Goal: Information Seeking & Learning: Learn about a topic

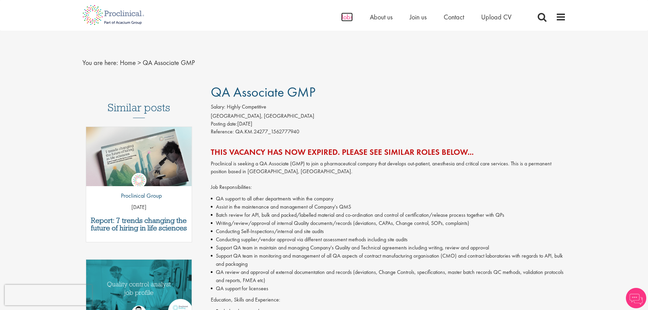
click at [349, 16] on span "Jobs" at bounding box center [347, 17] width 12 height 9
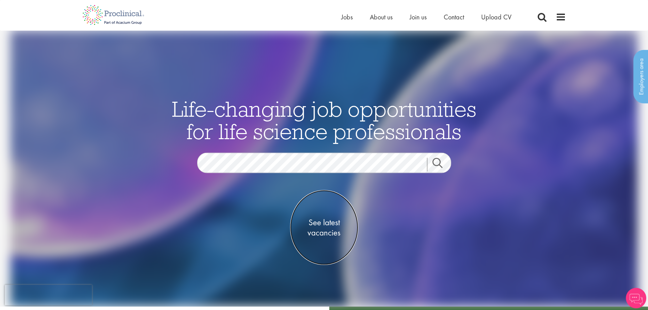
click at [331, 229] on span "See latest vacancies" at bounding box center [324, 228] width 68 height 20
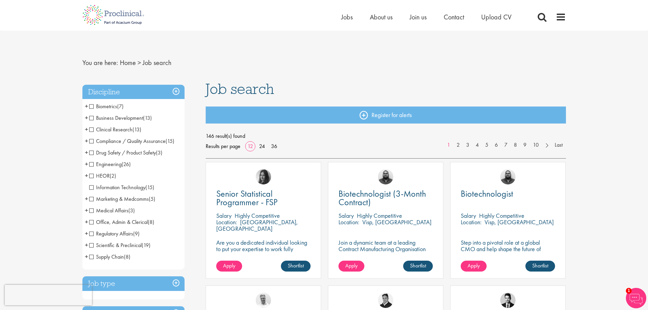
click at [93, 141] on span "Compliance / Quality Assurance" at bounding box center [127, 141] width 76 height 7
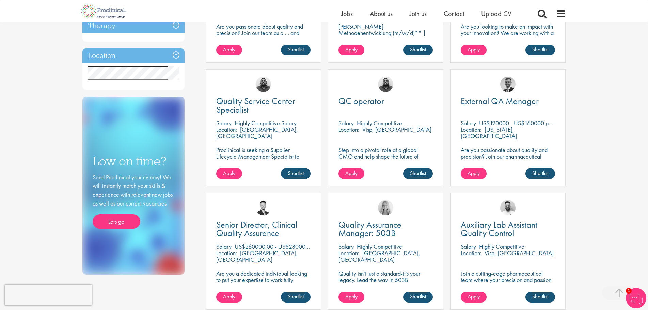
scroll to position [209, 0]
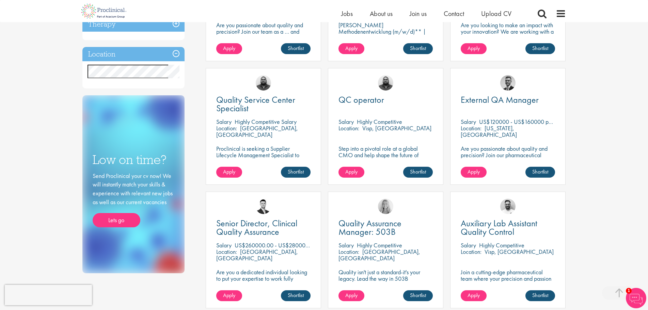
click at [255, 147] on p "Proclinical is seeking a Supplier Lifecycle Management Specialist to support gl…" at bounding box center [263, 161] width 94 height 32
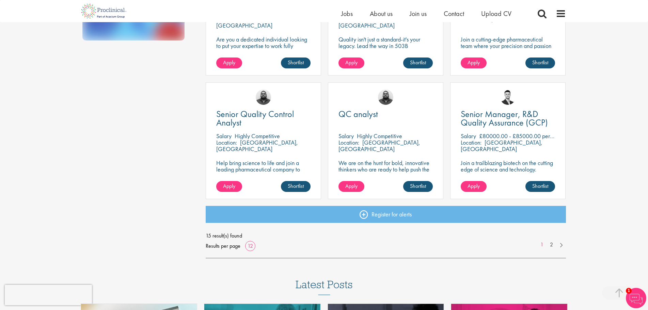
scroll to position [443, 0]
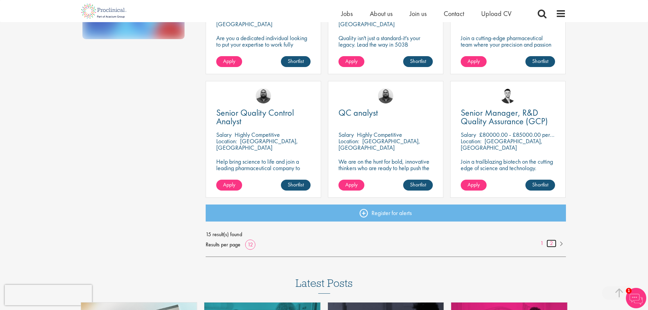
click at [551, 244] on link "2" at bounding box center [552, 244] width 10 height 8
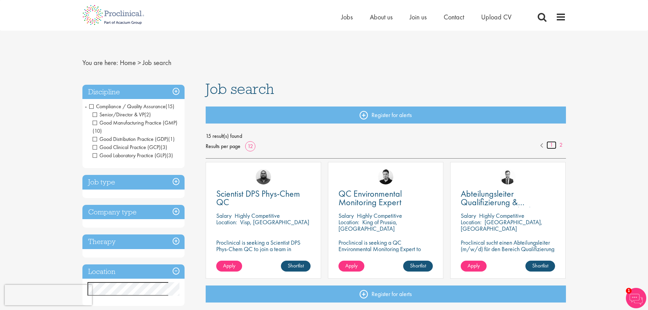
click at [550, 146] on link "1" at bounding box center [552, 145] width 10 height 8
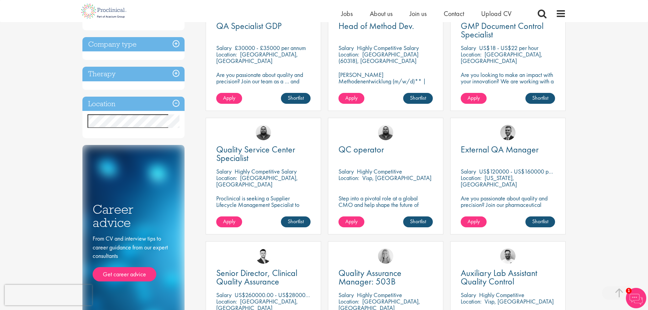
scroll to position [164, 0]
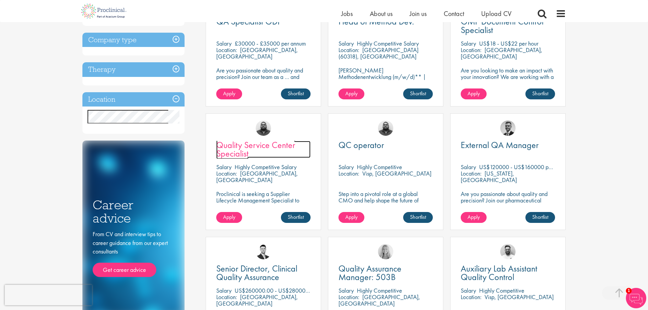
click at [232, 146] on span "Quality Service Center Specialist" at bounding box center [255, 149] width 79 height 20
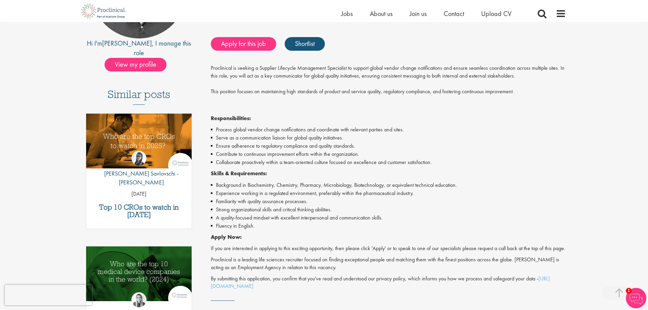
scroll to position [141, 0]
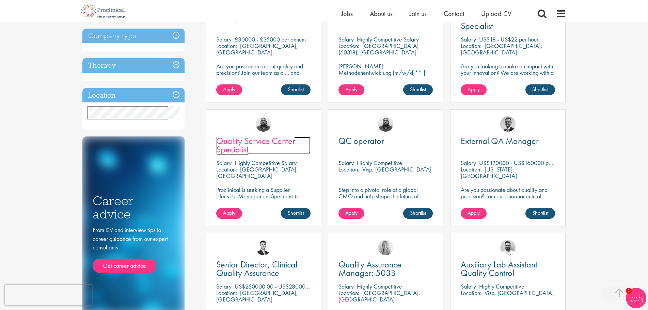
click at [240, 143] on span "Quality Service Center Specialist" at bounding box center [255, 145] width 79 height 20
